Goal: Task Accomplishment & Management: Manage account settings

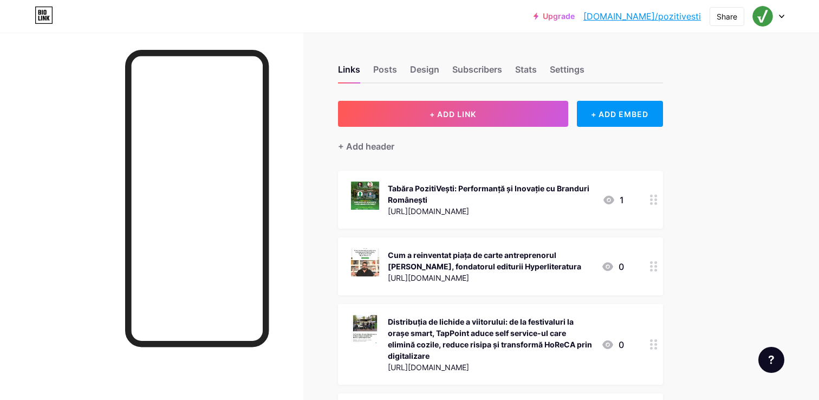
click at [782, 17] on icon at bounding box center [782, 16] width 4 height 3
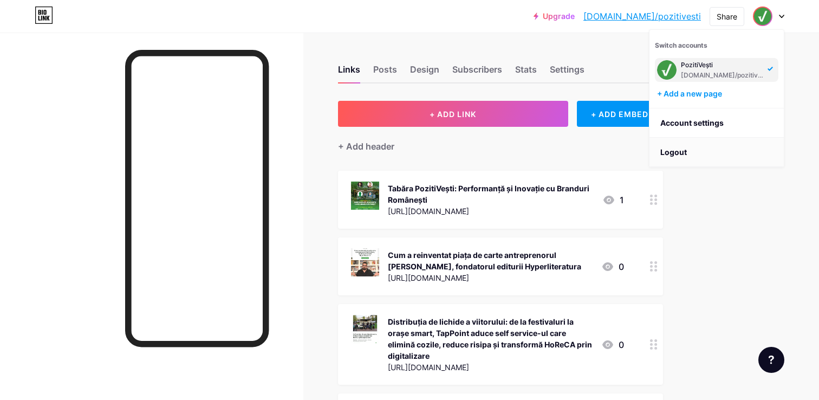
click at [678, 152] on li "Logout" at bounding box center [717, 152] width 134 height 29
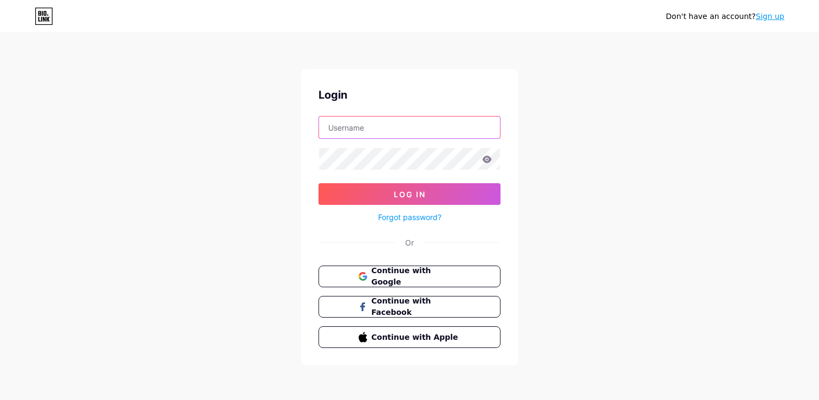
click at [379, 133] on input "text" at bounding box center [409, 127] width 181 height 22
type input "HackingWork"
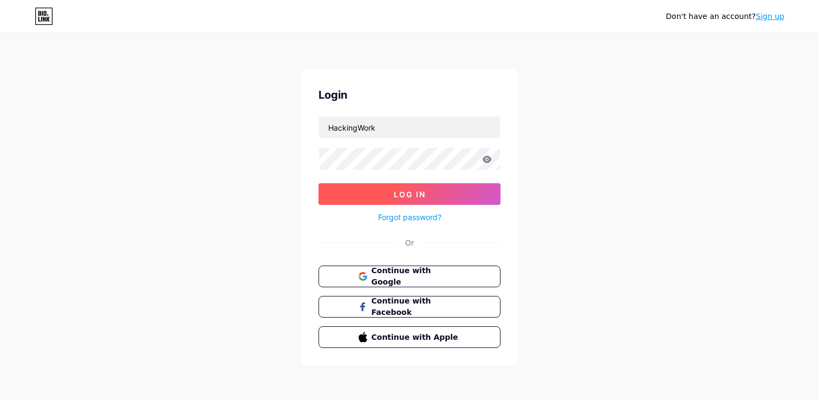
click at [421, 191] on span "Log In" at bounding box center [410, 194] width 32 height 9
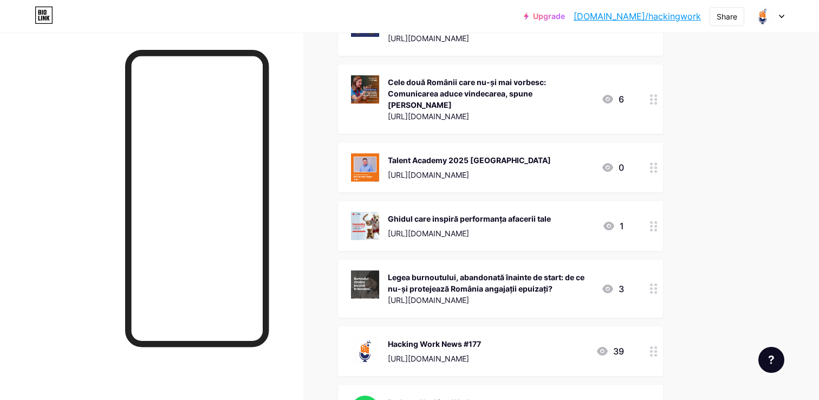
scroll to position [819, 0]
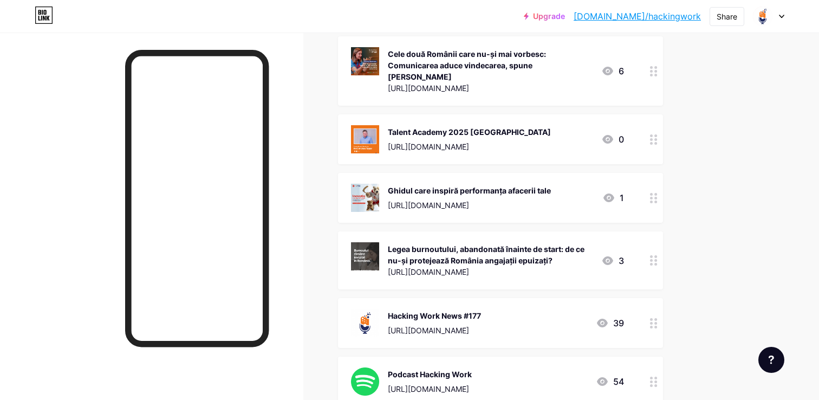
click at [481, 322] on div "Hacking Work News #177 [URL][DOMAIN_NAME]" at bounding box center [434, 323] width 93 height 28
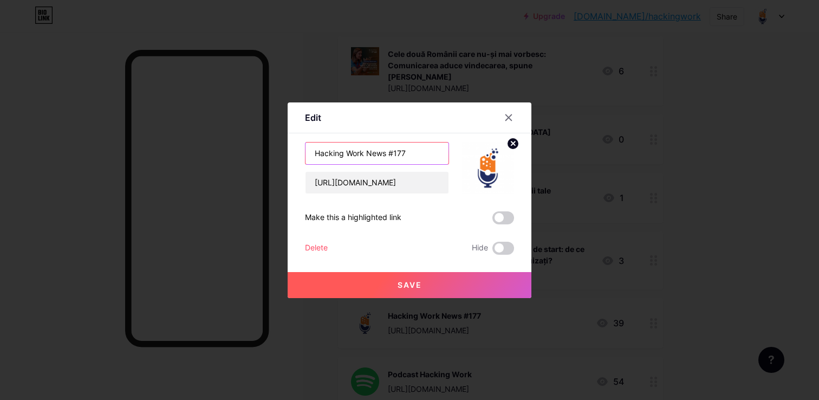
click at [412, 152] on input "Hacking Work News #177" at bounding box center [377, 153] width 143 height 22
type input "Hacking Work News #178"
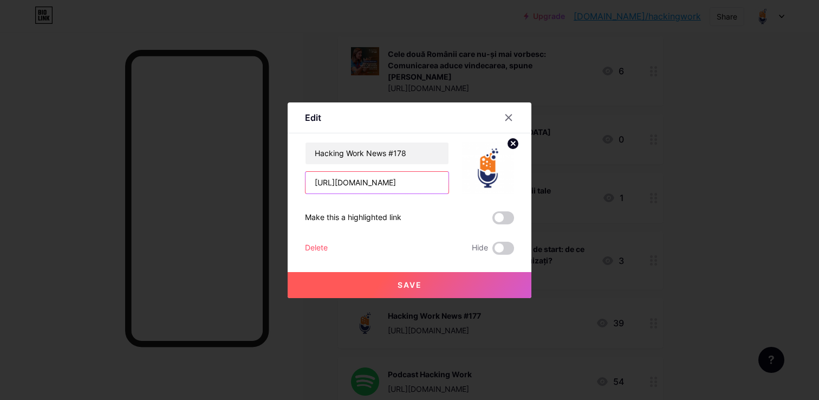
click at [380, 184] on input "[URL][DOMAIN_NAME]" at bounding box center [377, 183] width 143 height 22
paste input "8-toamna-se-numara-salariile-mici"
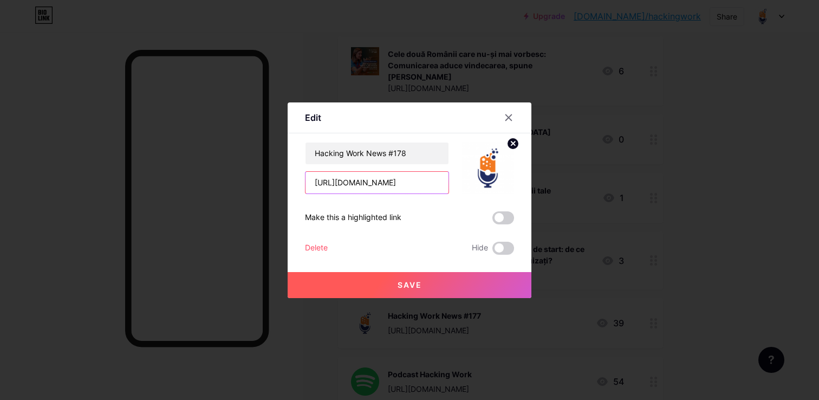
type input "[URL][DOMAIN_NAME]"
click at [389, 280] on button "Save" at bounding box center [410, 285] width 244 height 26
